Goal: Information Seeking & Learning: Understand process/instructions

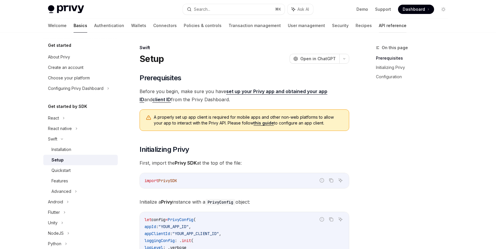
click at [379, 29] on link "API reference" at bounding box center [393, 26] width 28 height 14
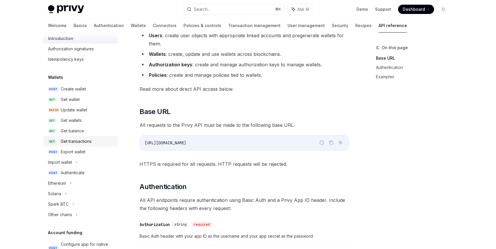
scroll to position [28, 0]
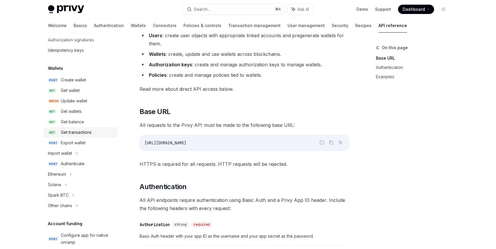
click at [81, 131] on div "Get transactions" at bounding box center [76, 132] width 31 height 7
type textarea "*"
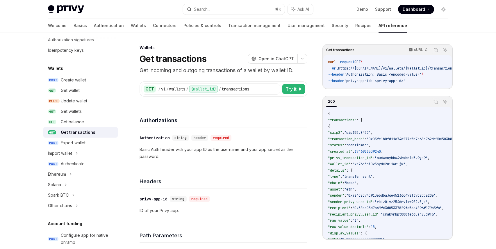
click at [169, 108] on div "Authorizations" at bounding box center [223, 117] width 168 height 22
click at [232, 124] on h4 "Authorizations" at bounding box center [223, 120] width 168 height 8
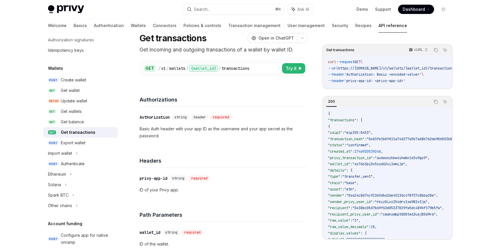
scroll to position [21, 0]
click at [232, 123] on div "​ Authorization string header required Basic Auth header with your app ID as th…" at bounding box center [223, 126] width 168 height 40
